Goal: Entertainment & Leisure: Consume media (video, audio)

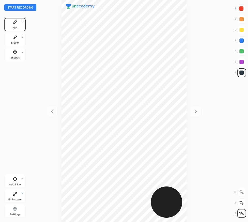
scroll to position [222, 162]
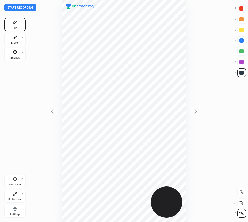
scroll to position [222, 162]
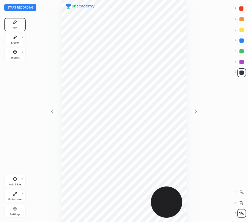
scroll to position [222, 162]
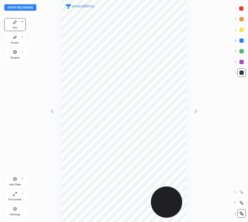
scroll to position [222, 162]
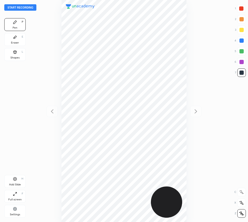
scroll to position [222, 162]
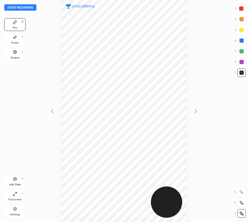
scroll to position [222, 162]
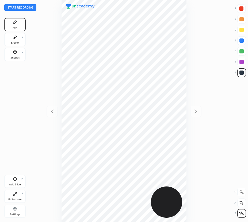
scroll to position [222, 162]
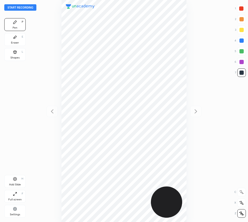
scroll to position [222, 162]
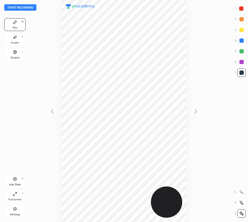
scroll to position [222, 162]
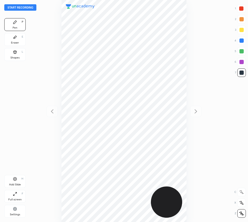
scroll to position [222, 162]
